Goal: Task Accomplishment & Management: Complete application form

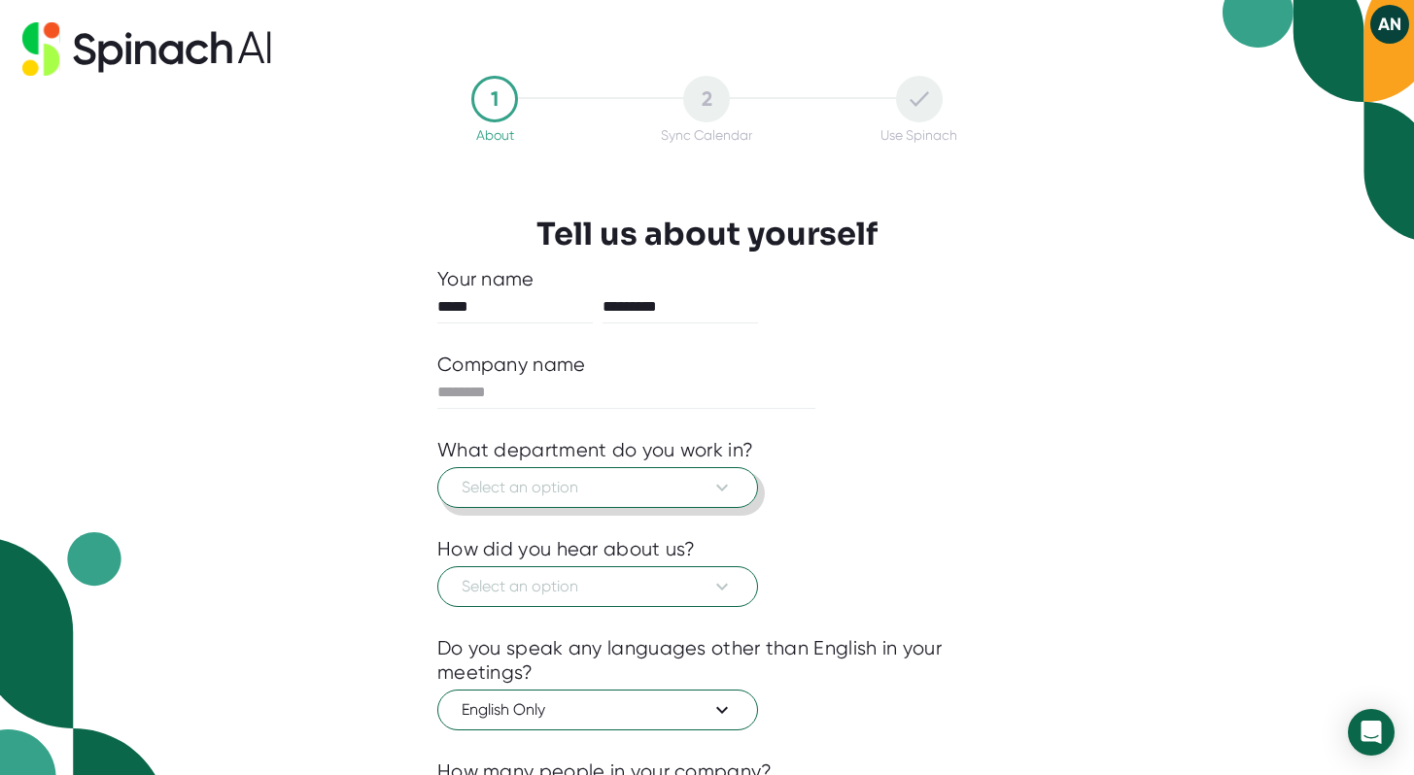
click at [690, 482] on span "Select an option" at bounding box center [598, 487] width 272 height 23
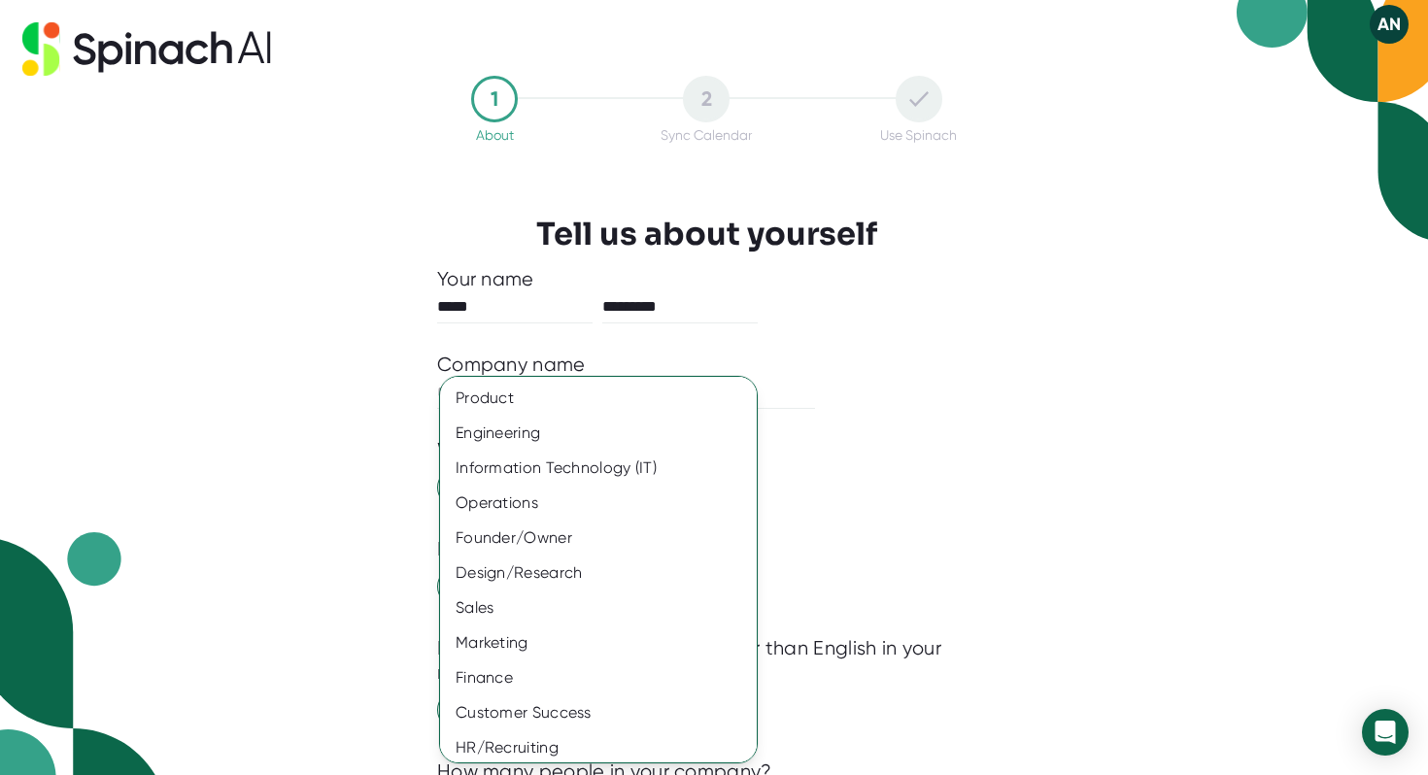
click at [802, 360] on div at bounding box center [714, 387] width 1428 height 775
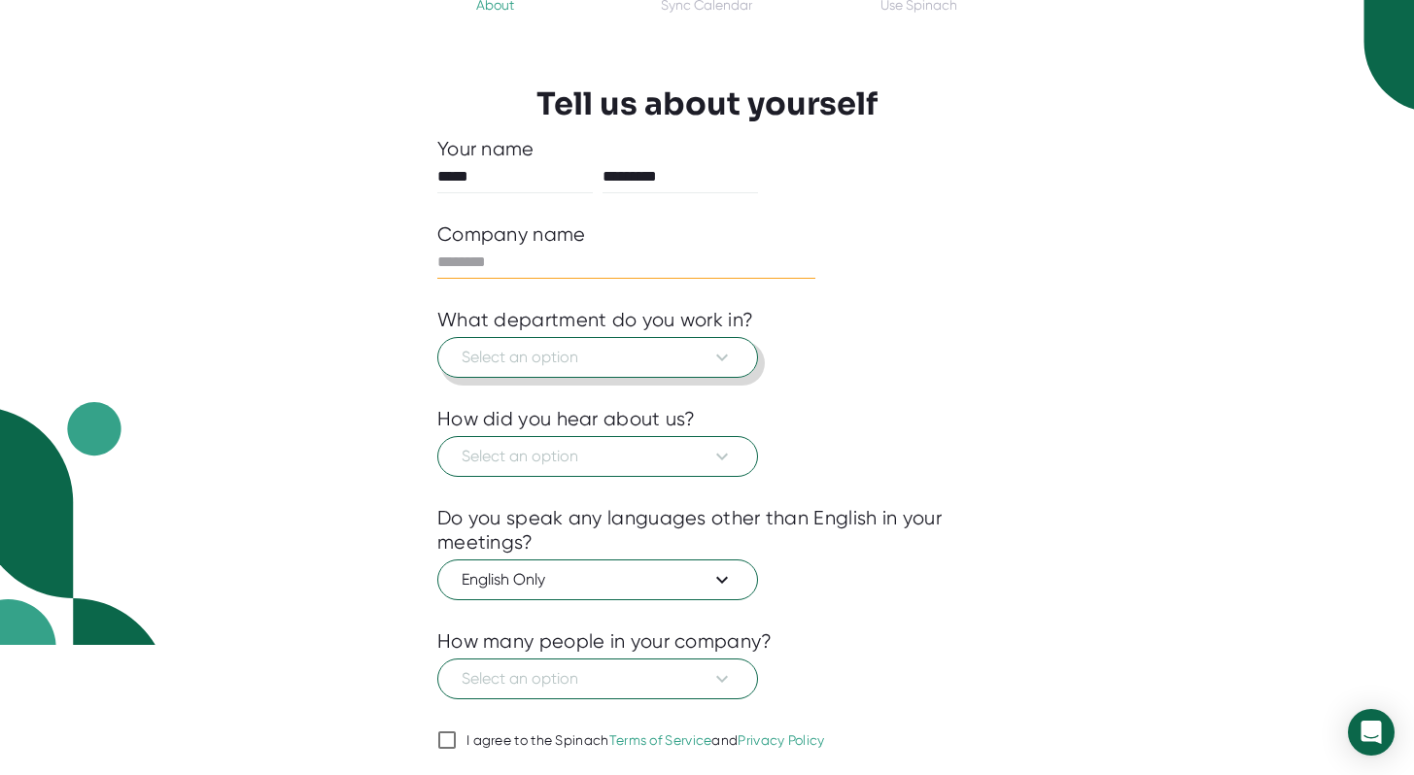
scroll to position [191, 0]
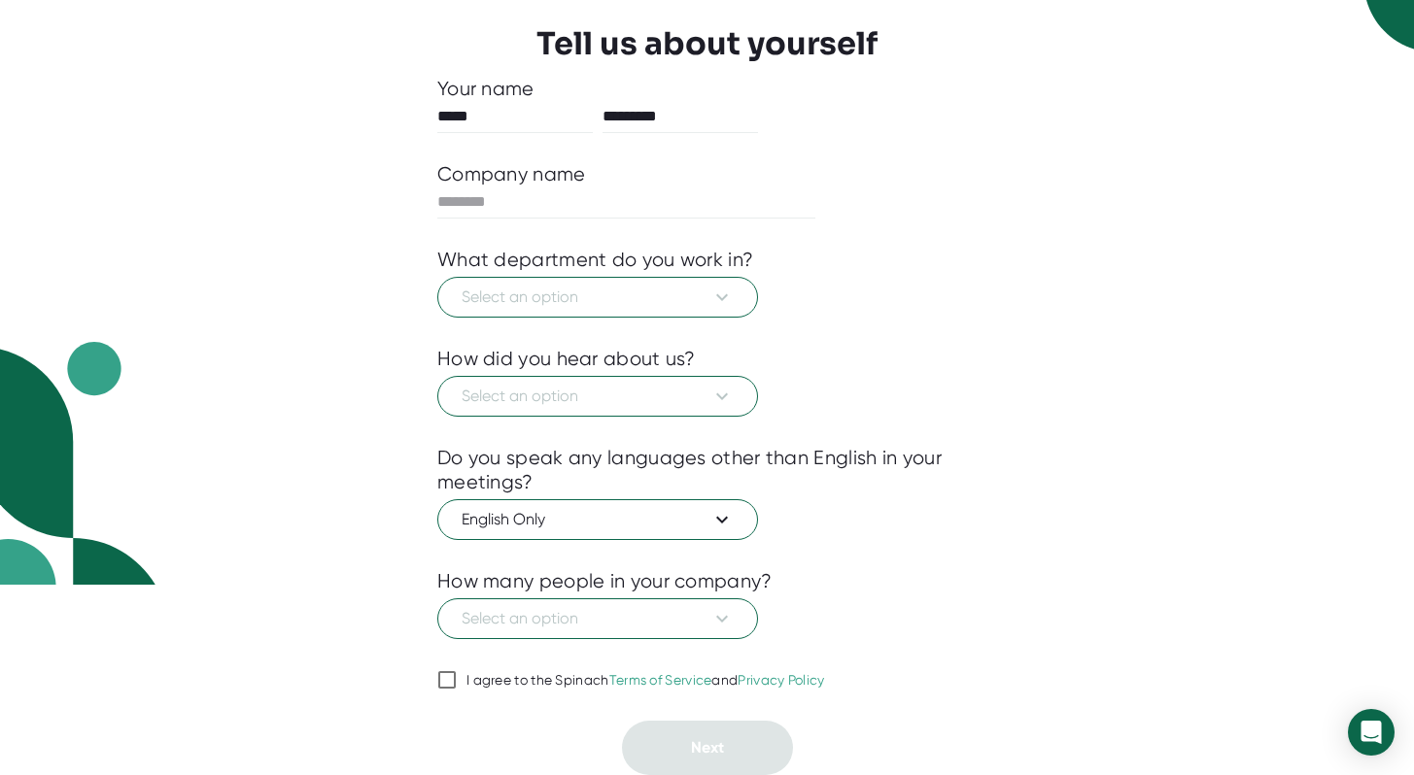
click at [494, 675] on div "I agree to the Spinach Terms of Service and Privacy Policy" at bounding box center [645, 680] width 359 height 17
click at [457, 675] on input "I agree to the Spinach Terms of Service and Privacy Policy" at bounding box center [446, 680] width 19 height 23
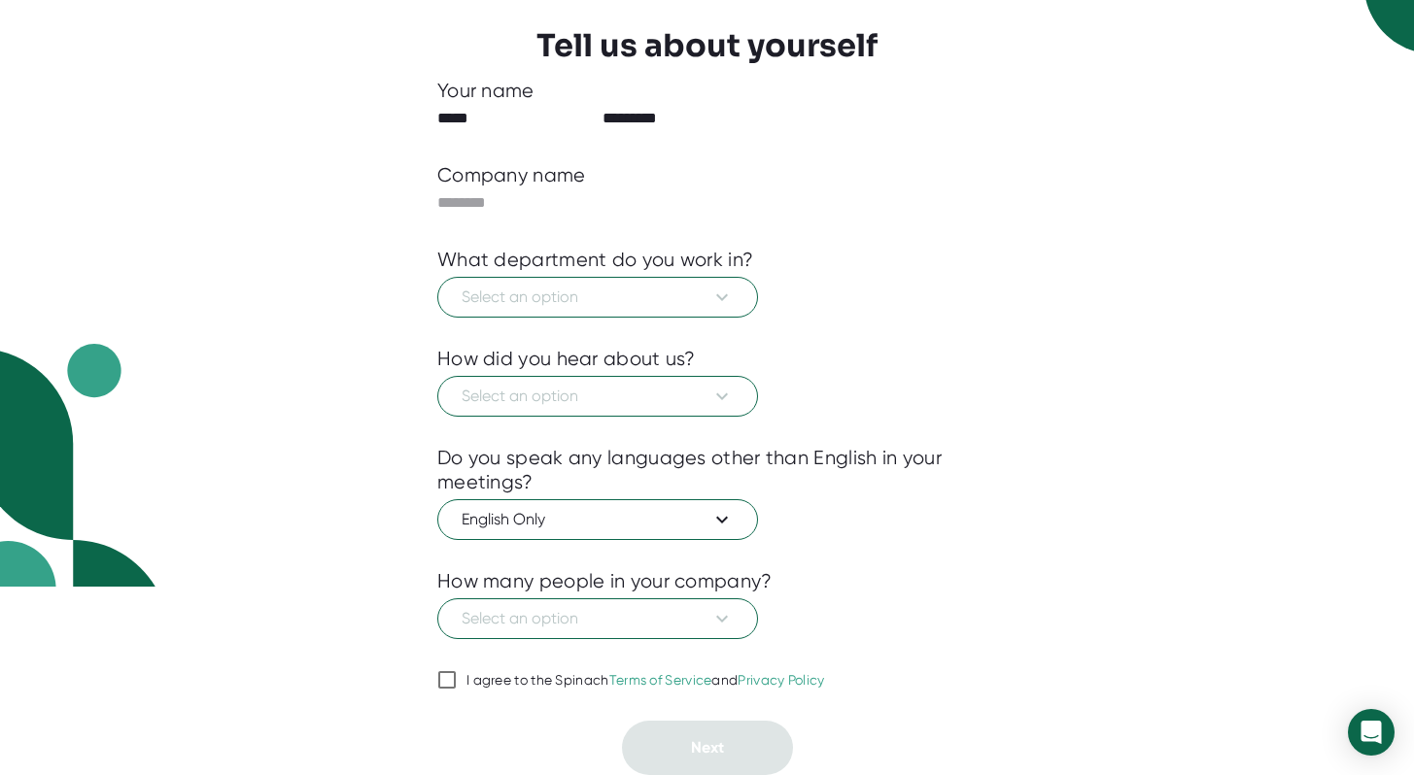
checkbox input "true"
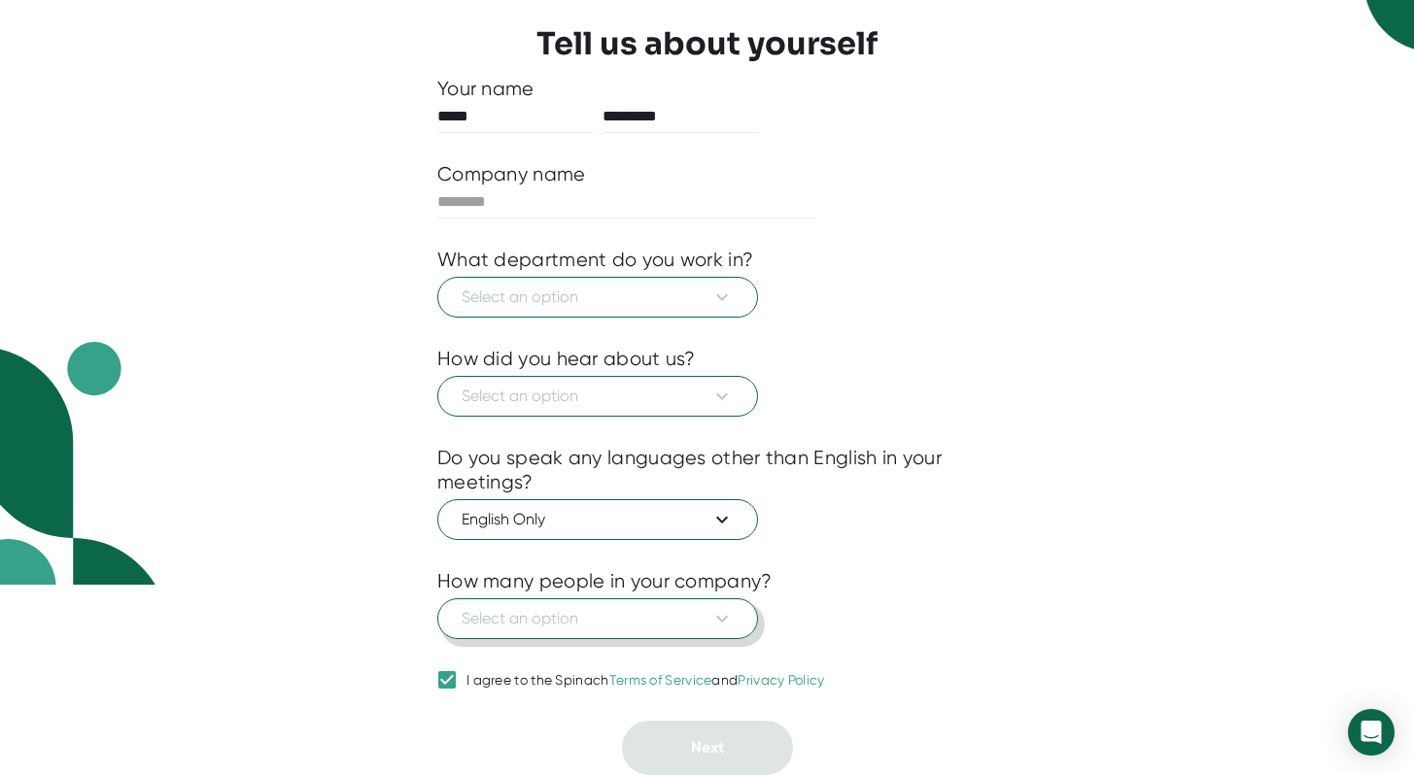
click at [528, 623] on span "Select an option" at bounding box center [598, 618] width 272 height 23
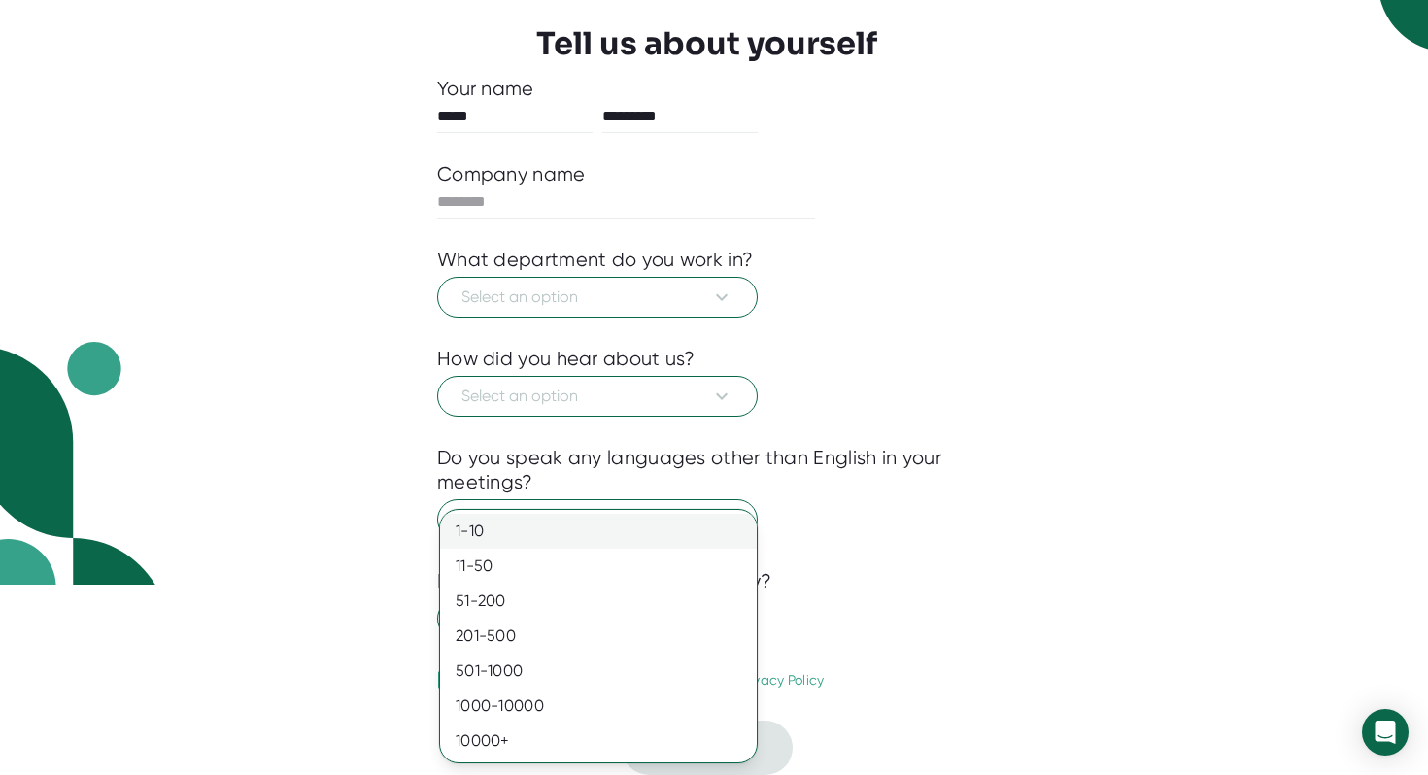
click at [532, 531] on div "1-10" at bounding box center [598, 531] width 317 height 35
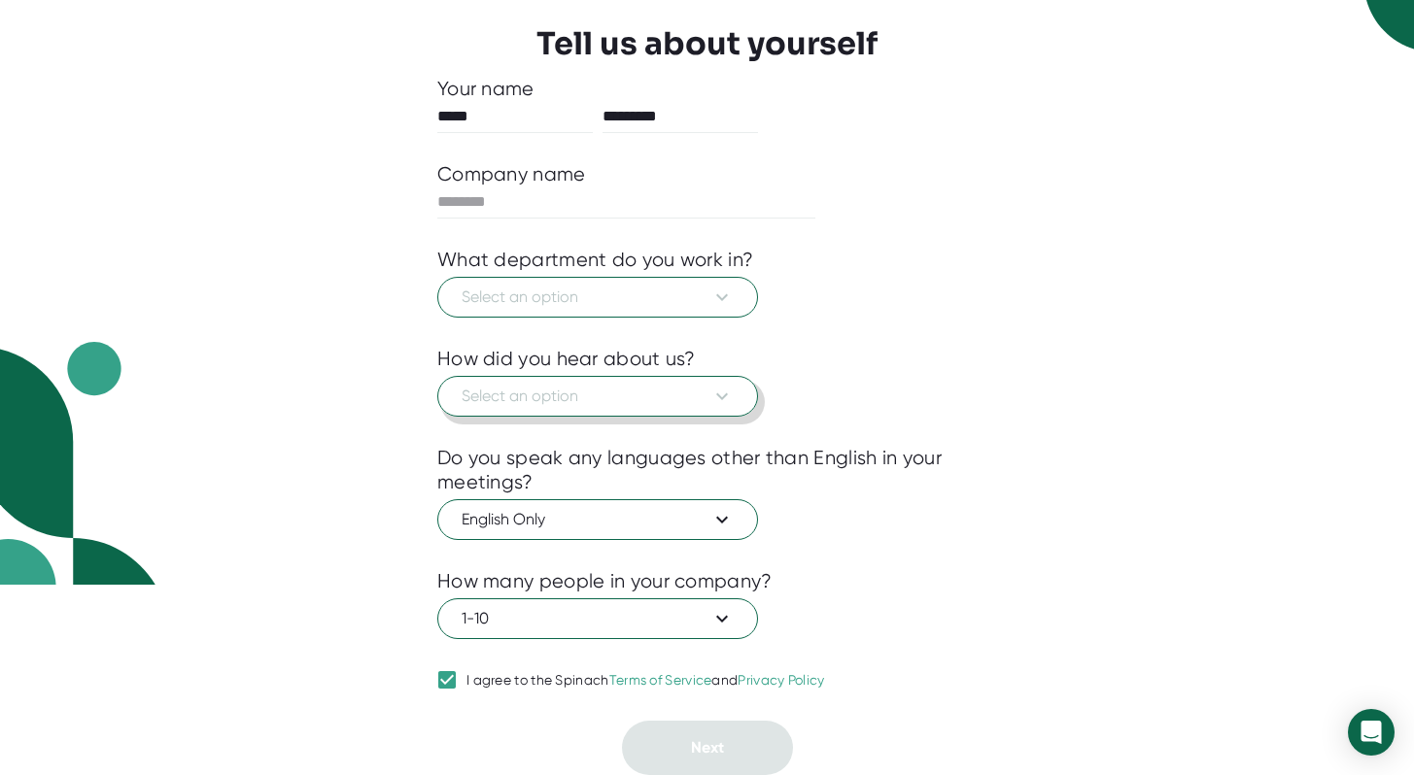
click at [581, 403] on span "Select an option" at bounding box center [598, 396] width 272 height 23
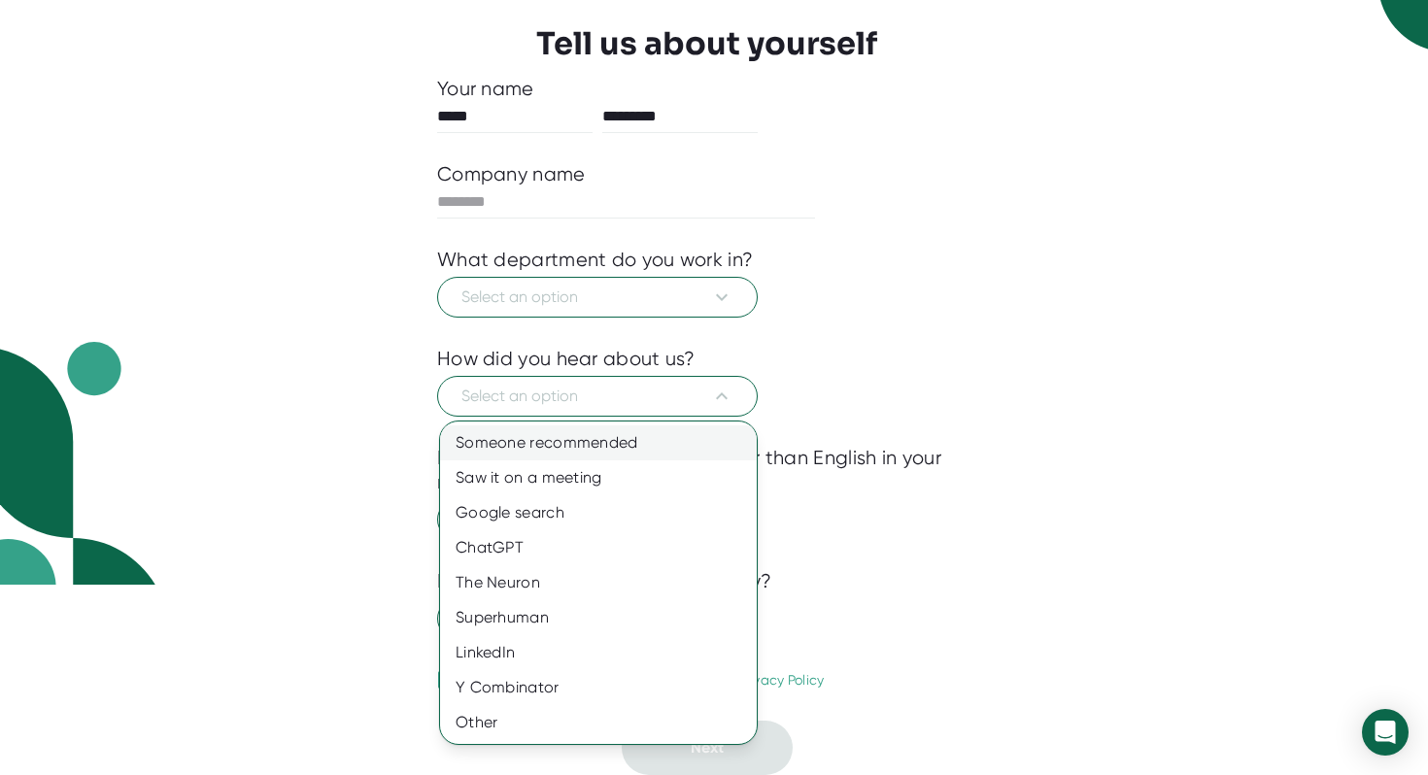
click at [585, 450] on div "Someone recommended" at bounding box center [598, 443] width 317 height 35
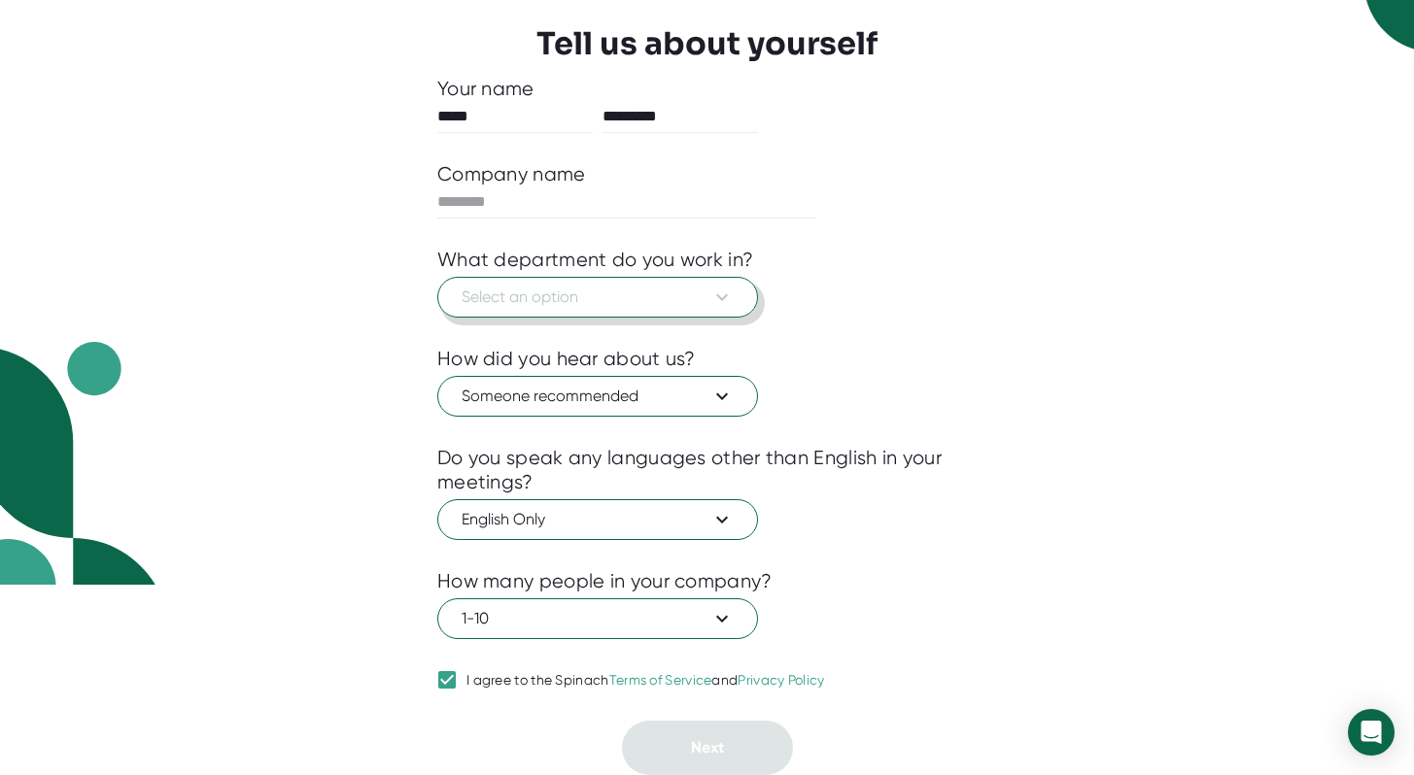
click at [593, 302] on span "Select an option" at bounding box center [598, 297] width 272 height 23
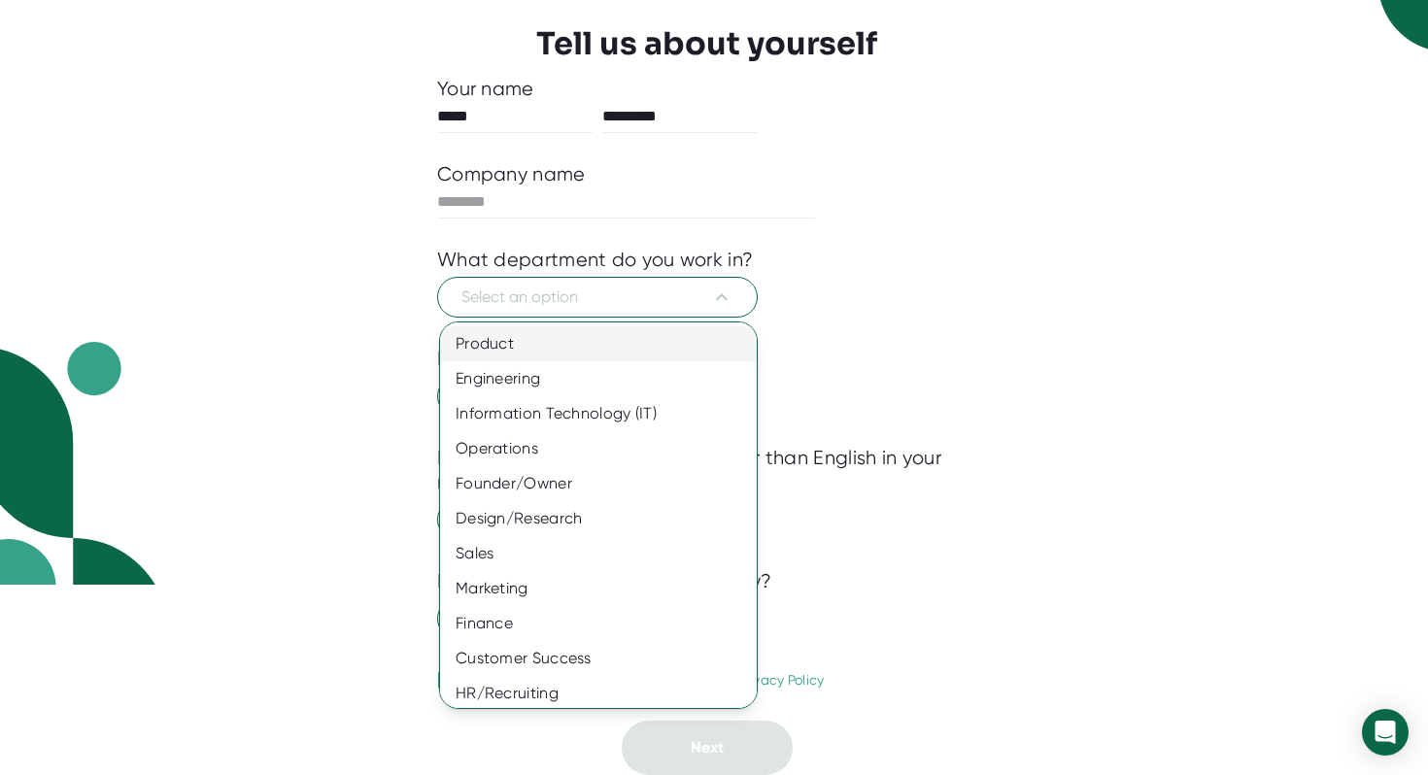
click at [588, 357] on div "Product" at bounding box center [605, 343] width 331 height 35
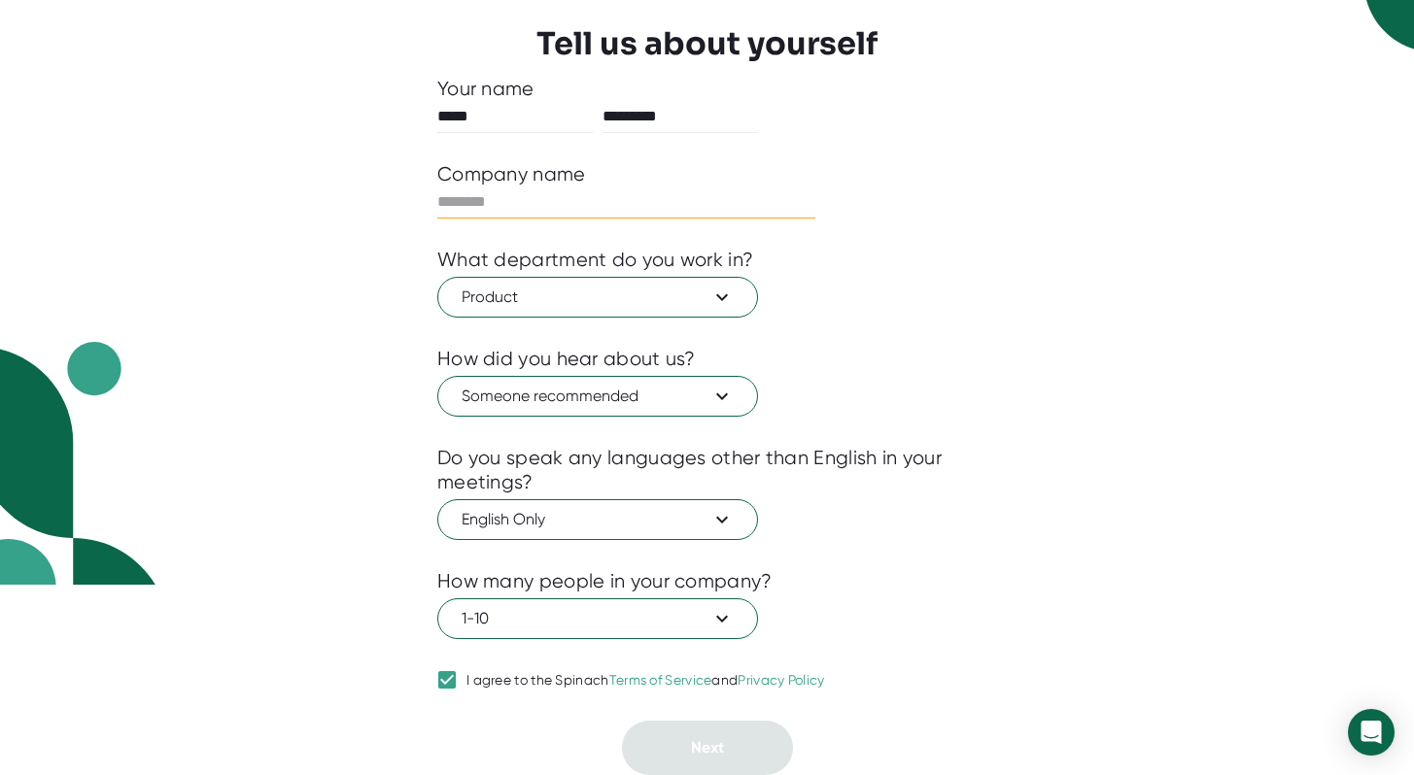
click at [568, 207] on input "text" at bounding box center [626, 202] width 378 height 31
type input "****"
click at [728, 749] on button "Next" at bounding box center [707, 748] width 171 height 54
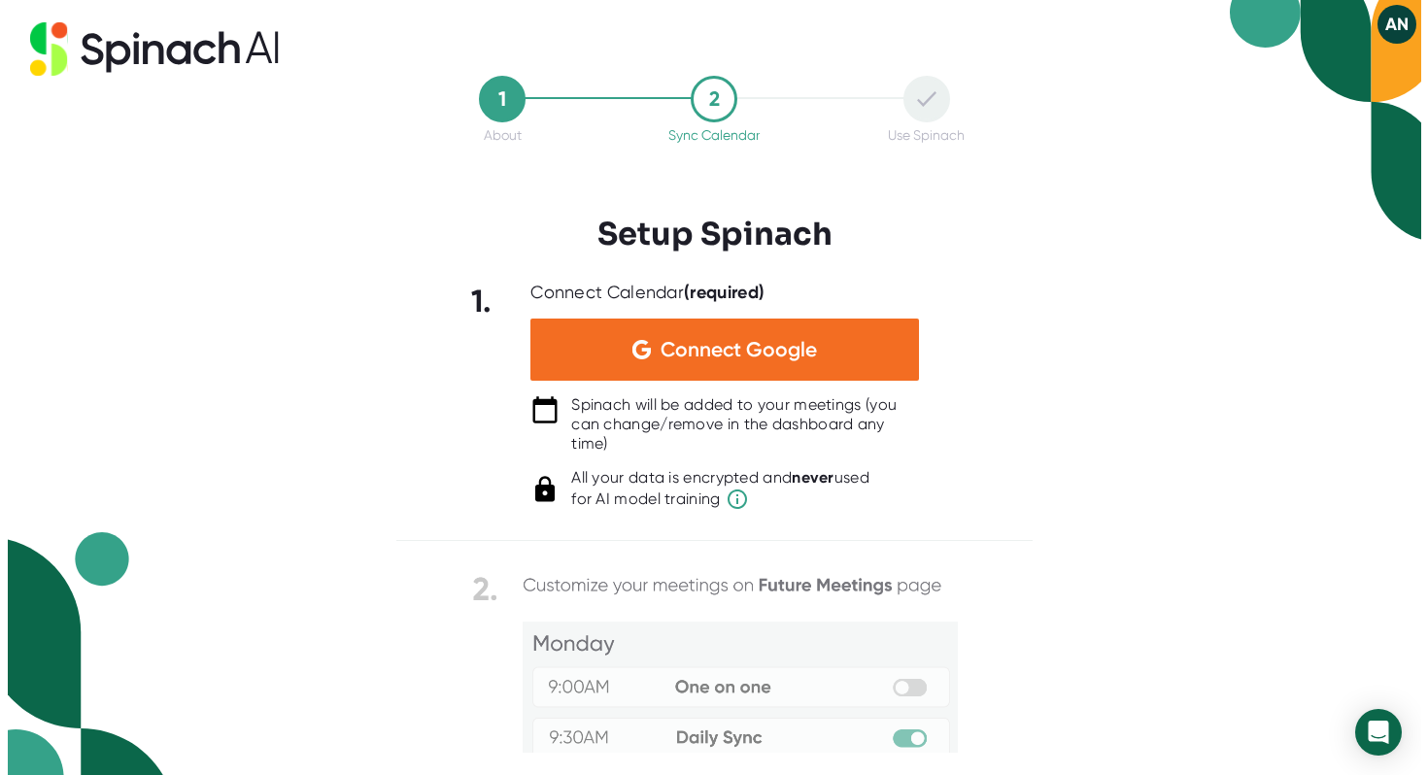
scroll to position [0, 0]
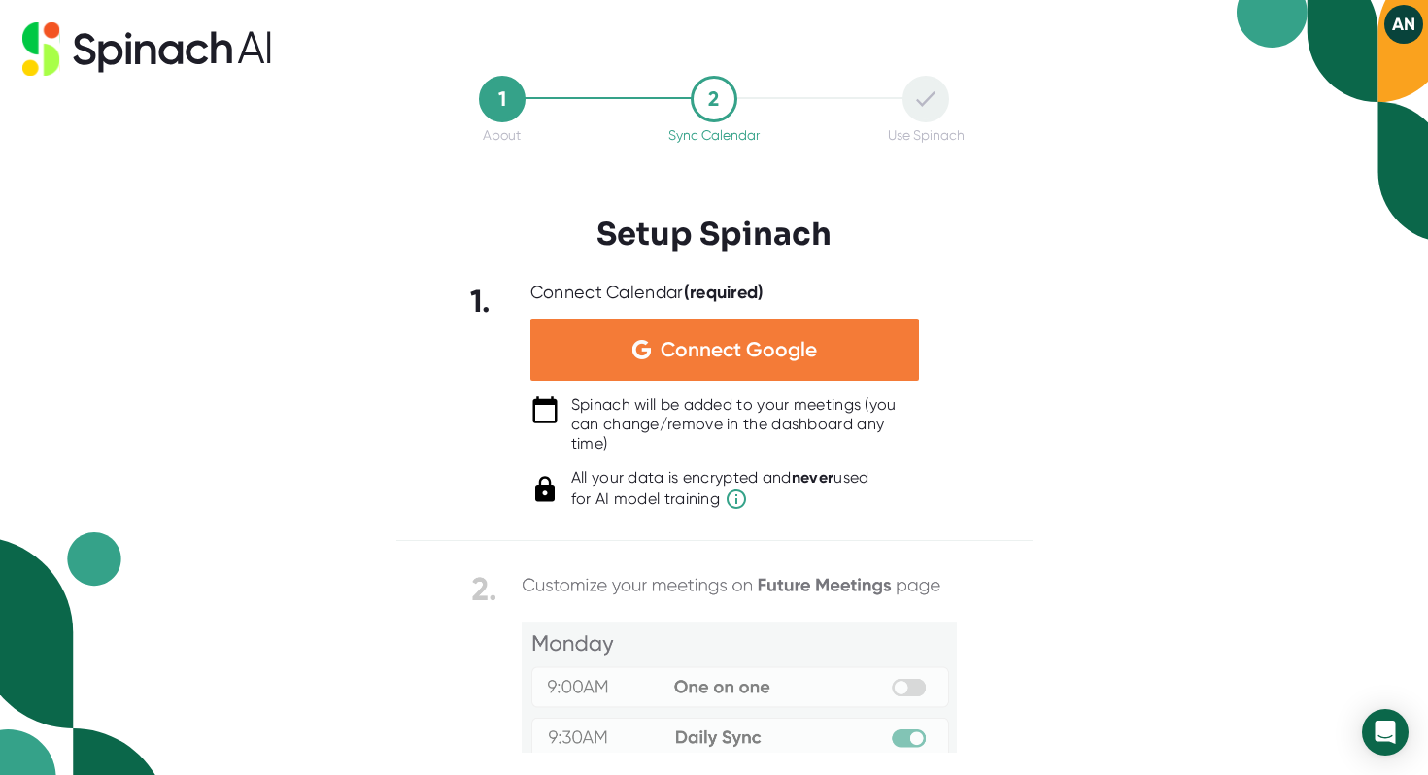
click at [734, 351] on span "Connect Google" at bounding box center [739, 349] width 156 height 19
